Goal: Information Seeking & Learning: Learn about a topic

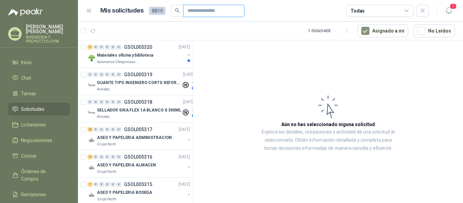
click at [199, 13] on input "text" at bounding box center [210, 11] width 47 height 12
type input "**********"
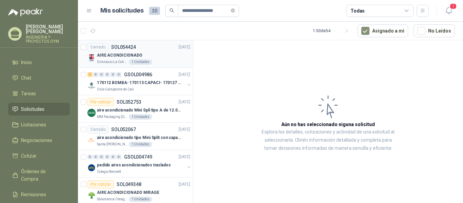
click at [153, 62] on div "Gimnasio La Colina 1 Unidades" at bounding box center [143, 61] width 93 height 5
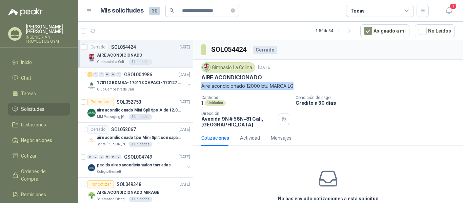
drag, startPoint x: 201, startPoint y: 86, endPoint x: 294, endPoint y: 89, distance: 93.2
click at [294, 89] on p "Aire acondicionado 12000 btu MARCA LG" at bounding box center [327, 85] width 253 height 7
copy p "Aire acondicionado 12000 btu MARCA LG"
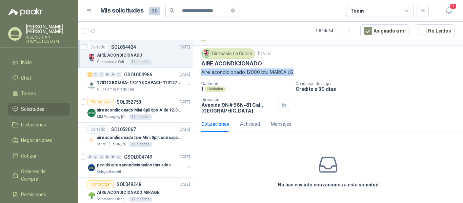
click at [229, 72] on p "Aire acondicionado 12000 btu MARCA LG" at bounding box center [327, 71] width 253 height 7
drag, startPoint x: 326, startPoint y: 172, endPoint x: 462, endPoint y: 107, distance: 151.4
click at [326, 172] on icon at bounding box center [327, 165] width 17 height 15
click at [297, 167] on div "No has enviado cotizaciones a esta solicitud" at bounding box center [328, 171] width 270 height 68
click at [239, 94] on div "Cantidad 1 Unidades Condición de pago Crédito a 30 días Dirección [STREET_ADDRE…" at bounding box center [327, 97] width 253 height 32
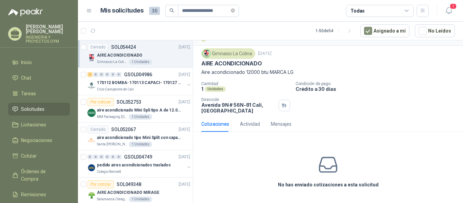
scroll to position [0, 0]
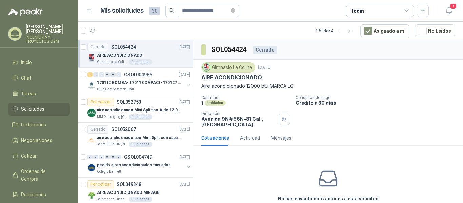
click at [256, 55] on div "SOL054424 Cerrado" at bounding box center [239, 49] width 76 height 11
click at [257, 52] on div "Cerrado" at bounding box center [265, 50] width 24 height 8
click at [224, 77] on p "AIRE ACONDICIONADO" at bounding box center [231, 77] width 61 height 7
click at [224, 113] on p "Dirección" at bounding box center [238, 113] width 75 height 5
